Goal: Transaction & Acquisition: Purchase product/service

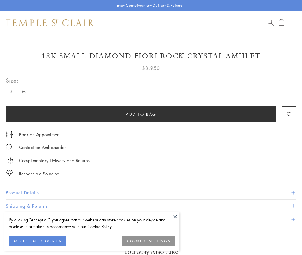
scroll to position [34, 0]
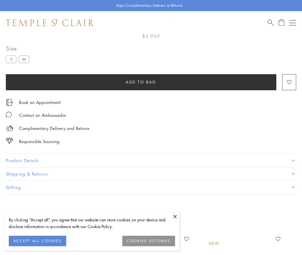
click at [141, 82] on span "Add to bag" at bounding box center [141, 82] width 31 height 6
